Goal: Navigation & Orientation: Find specific page/section

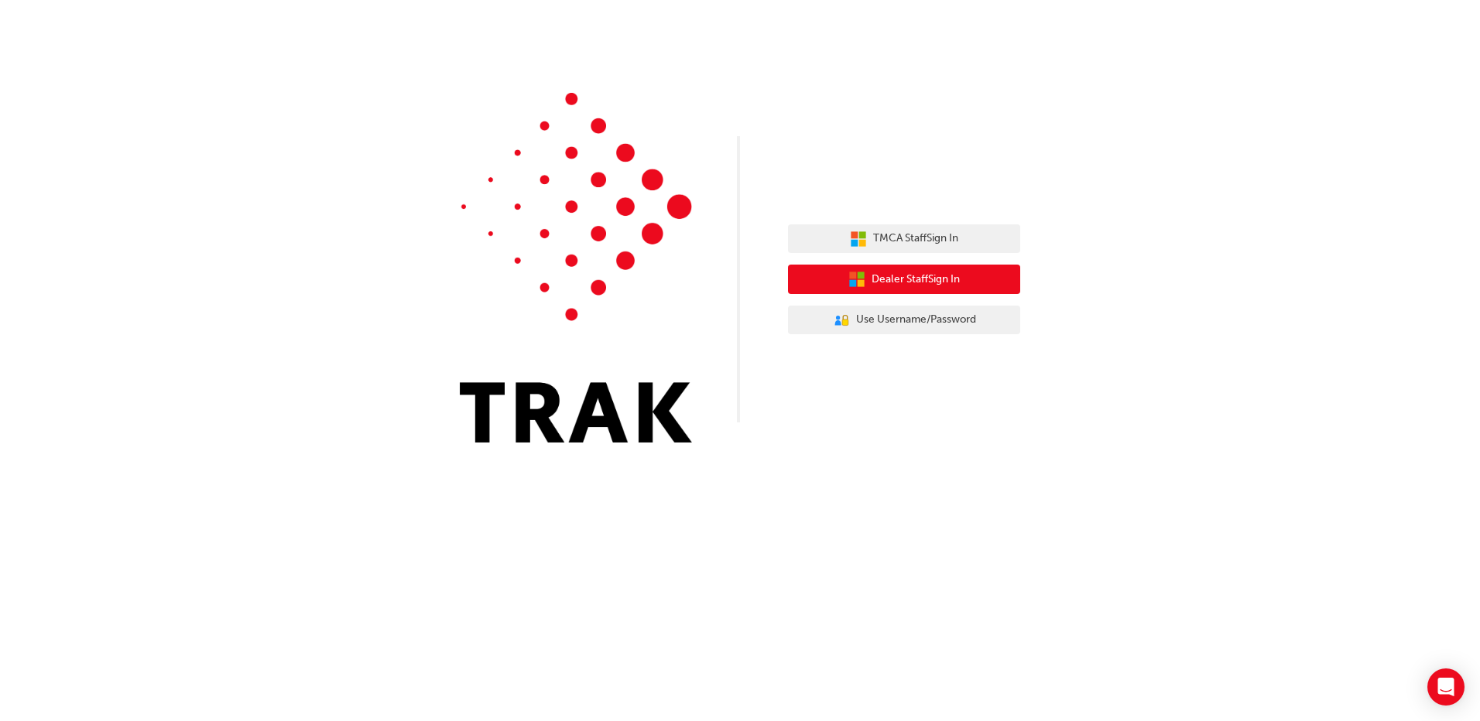
click at [925, 269] on button "Dealer Staff Sign In" at bounding box center [904, 279] width 232 height 29
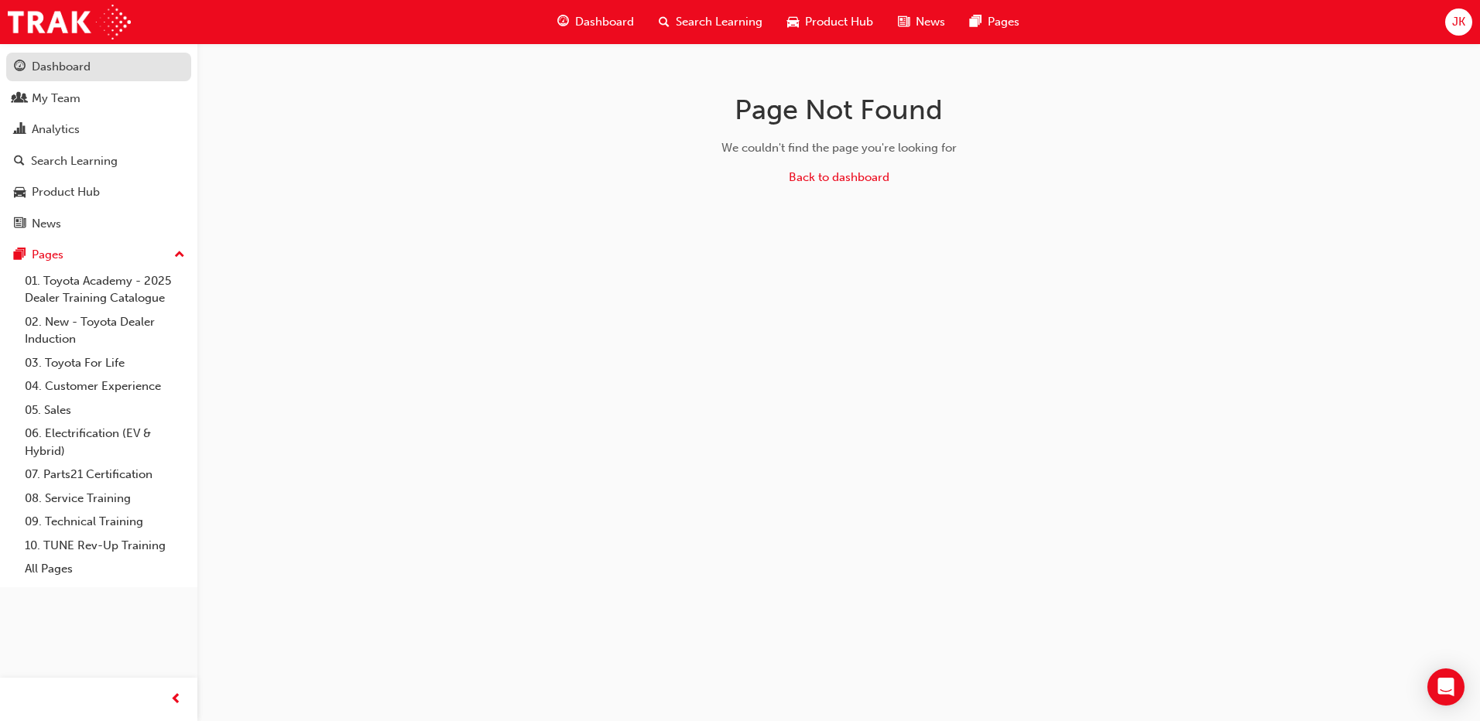
click at [77, 59] on div "Dashboard" at bounding box center [61, 67] width 59 height 18
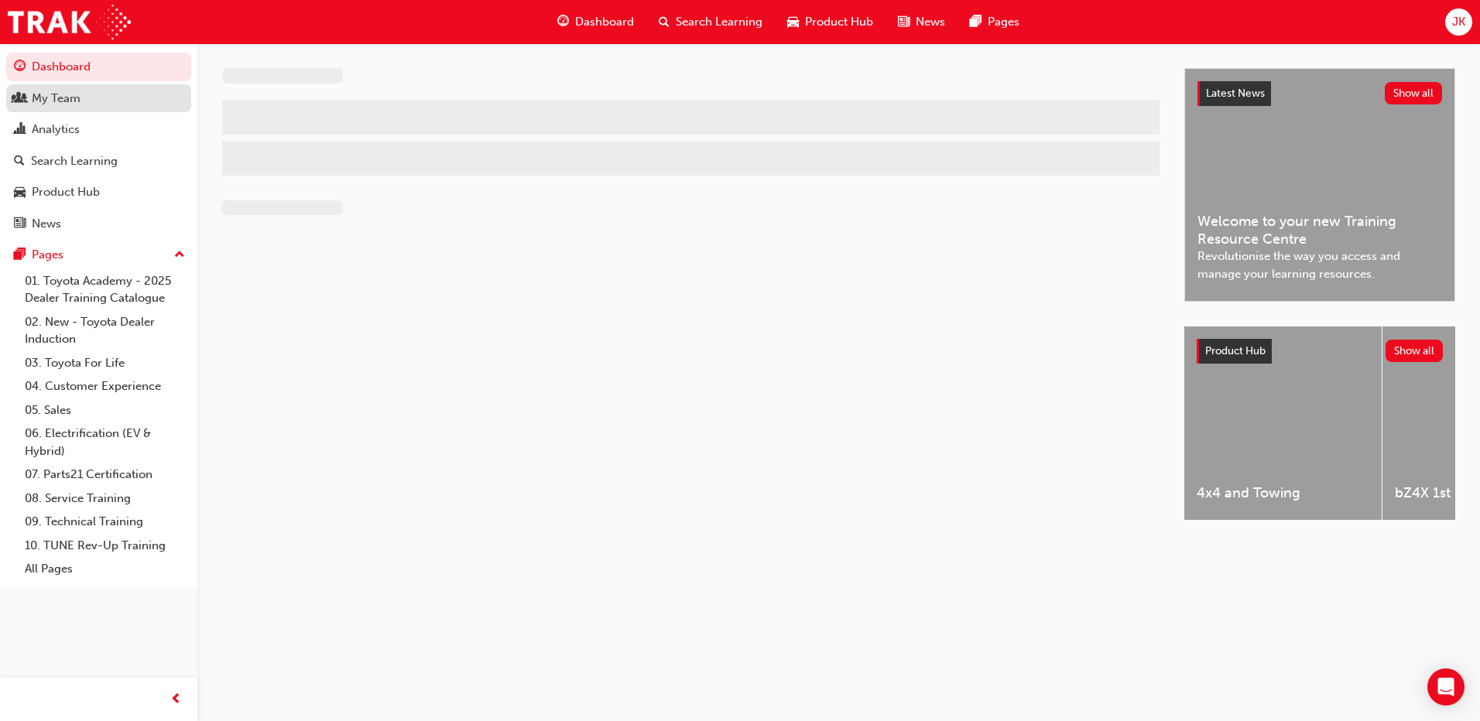
click at [71, 94] on div "My Team" at bounding box center [56, 99] width 49 height 18
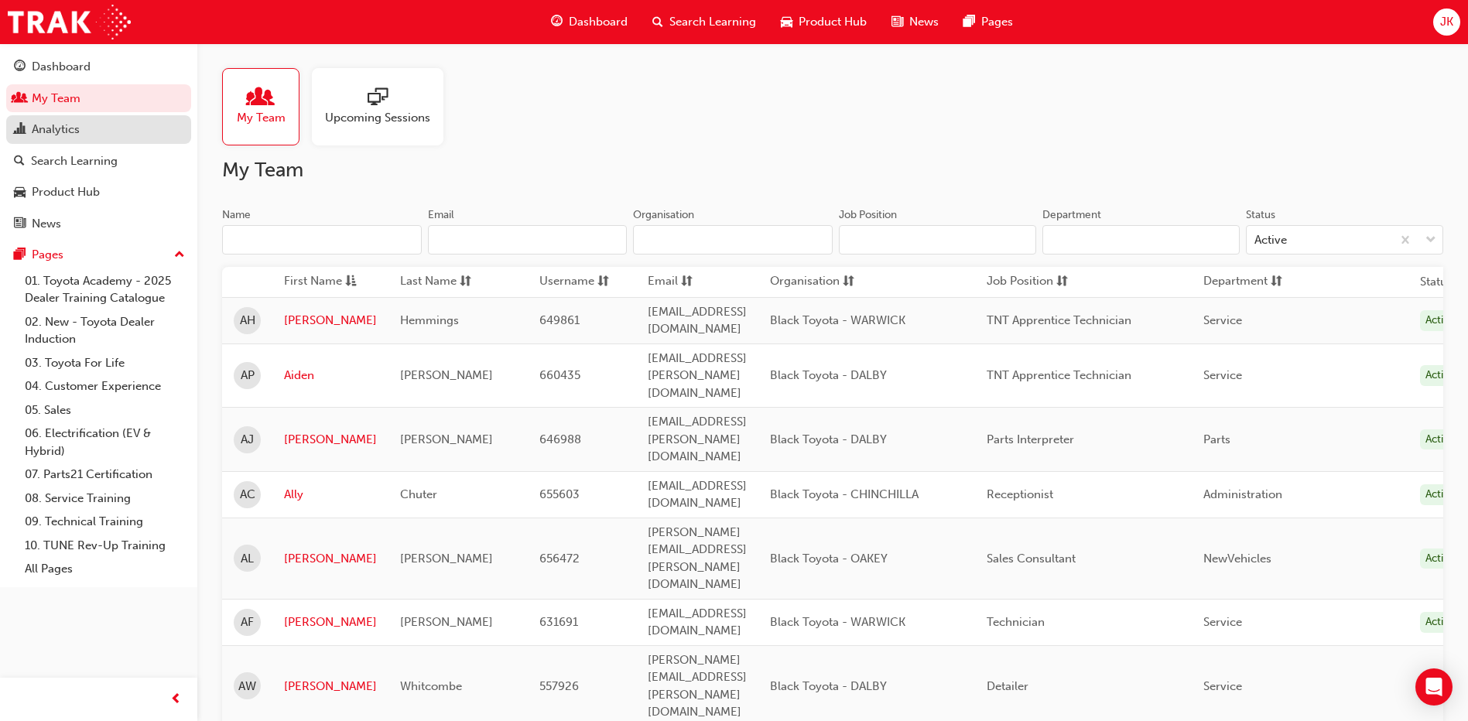
click at [70, 122] on div "Analytics" at bounding box center [56, 130] width 48 height 18
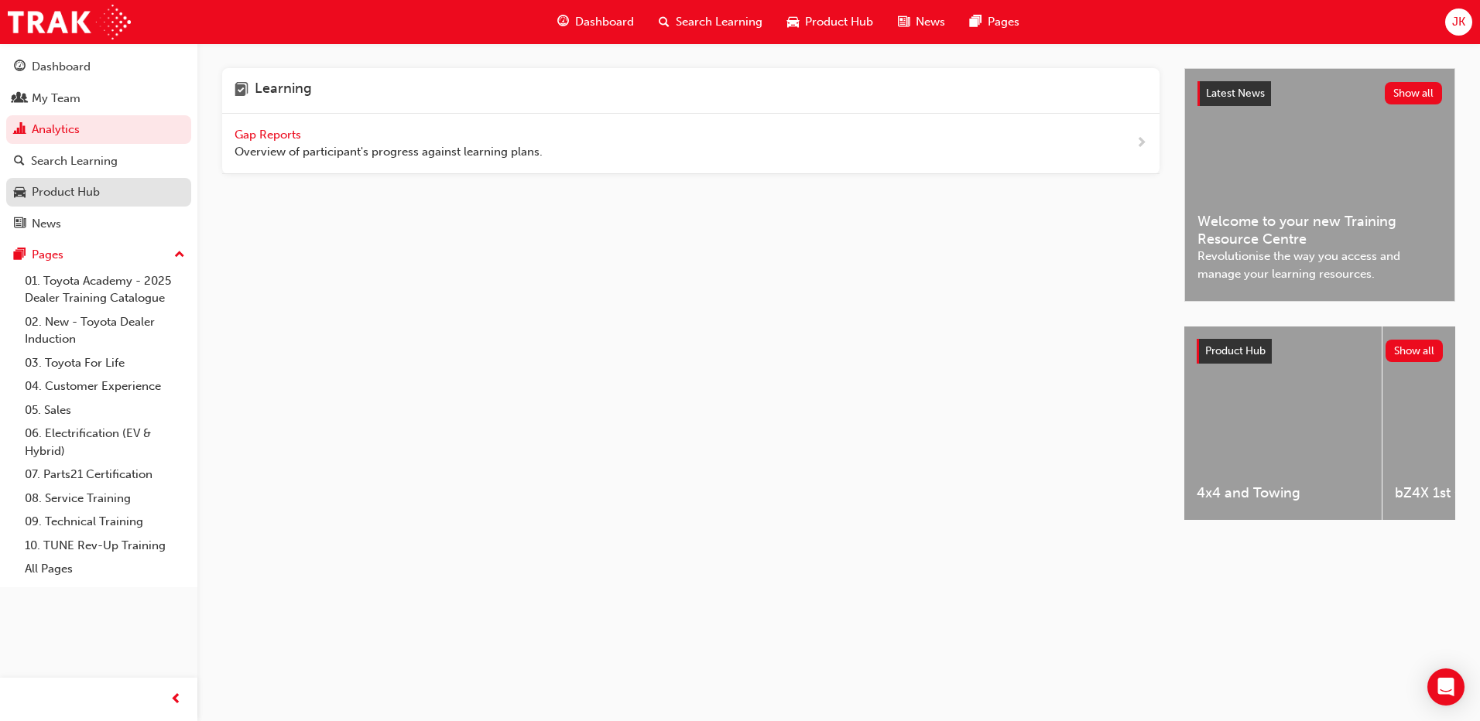
click at [58, 183] on div "Product Hub" at bounding box center [66, 192] width 68 height 18
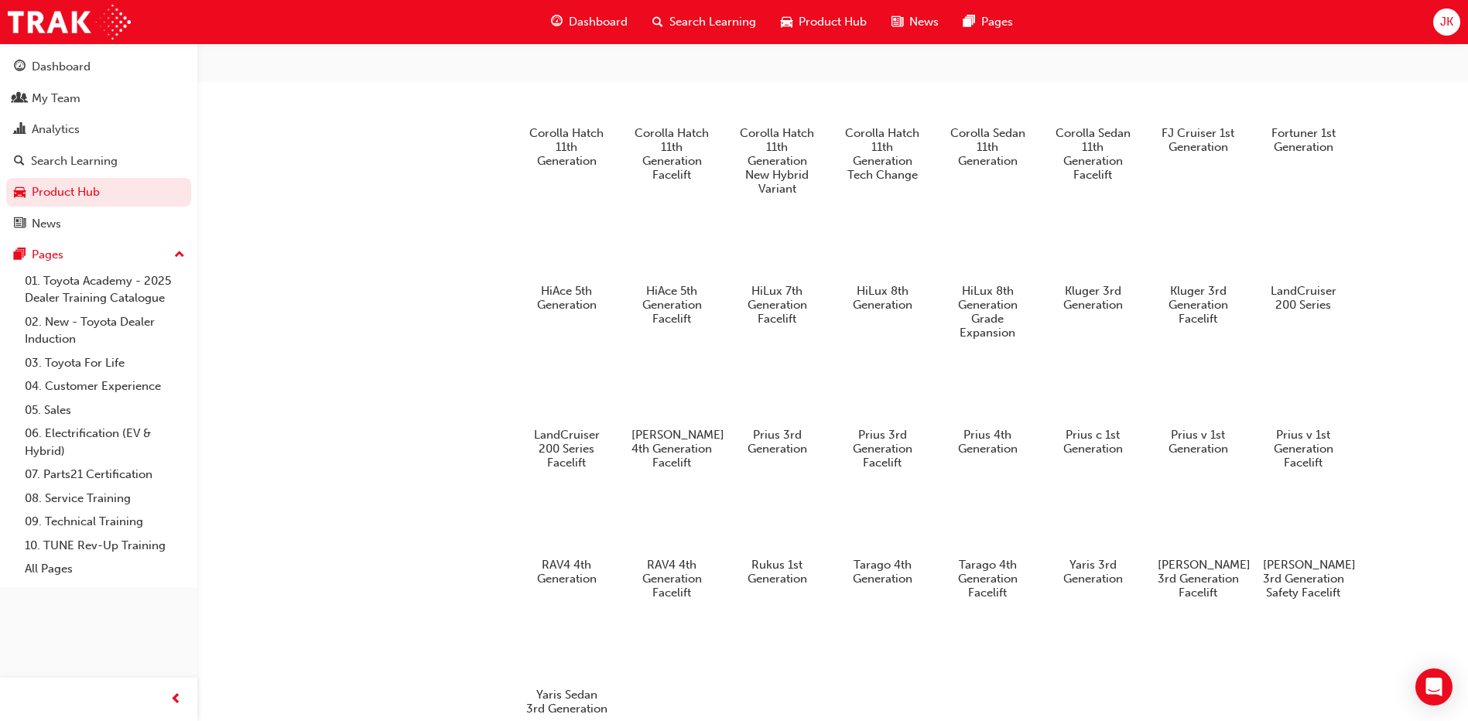
scroll to position [824, 0]
